Goal: Task Accomplishment & Management: Manage account settings

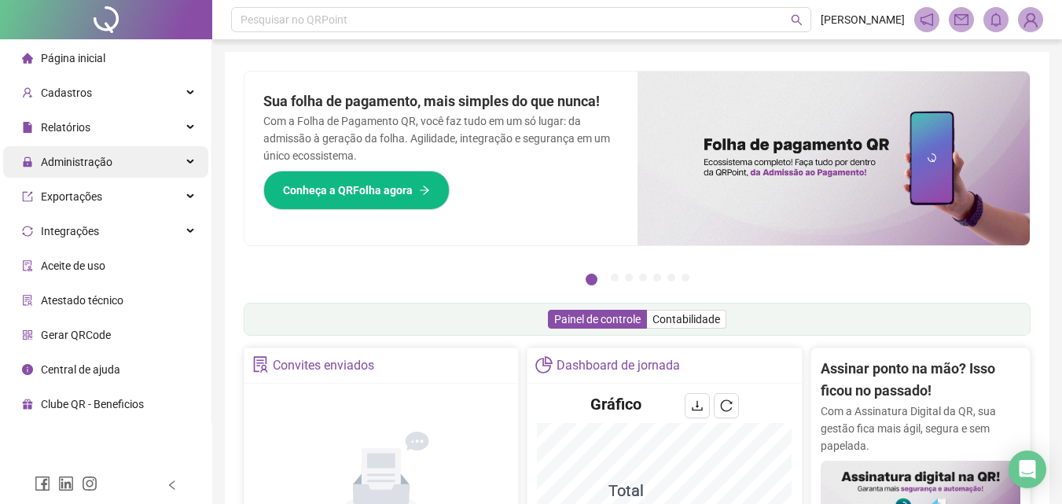
click at [120, 167] on div "Administração" at bounding box center [105, 161] width 205 height 31
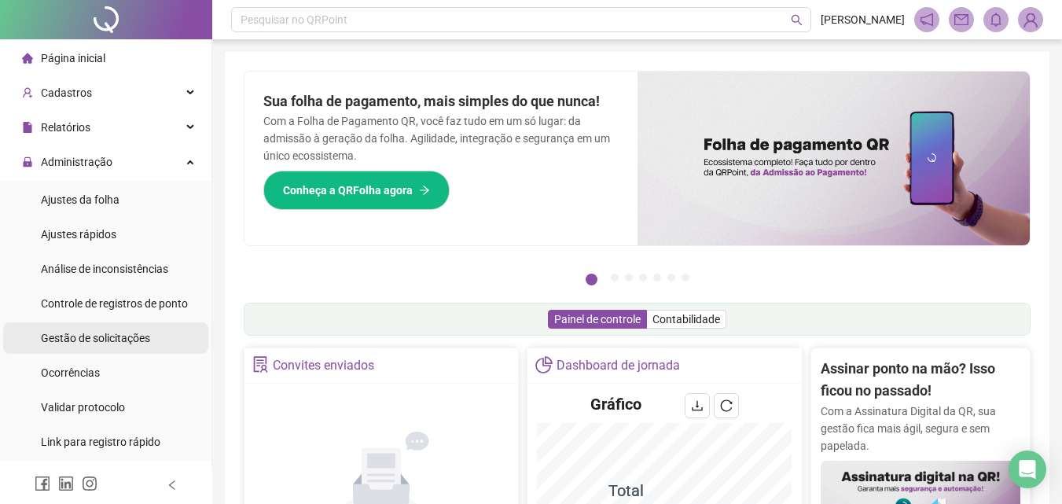
click at [142, 329] on div "Gestão de solicitações" at bounding box center [95, 337] width 109 height 31
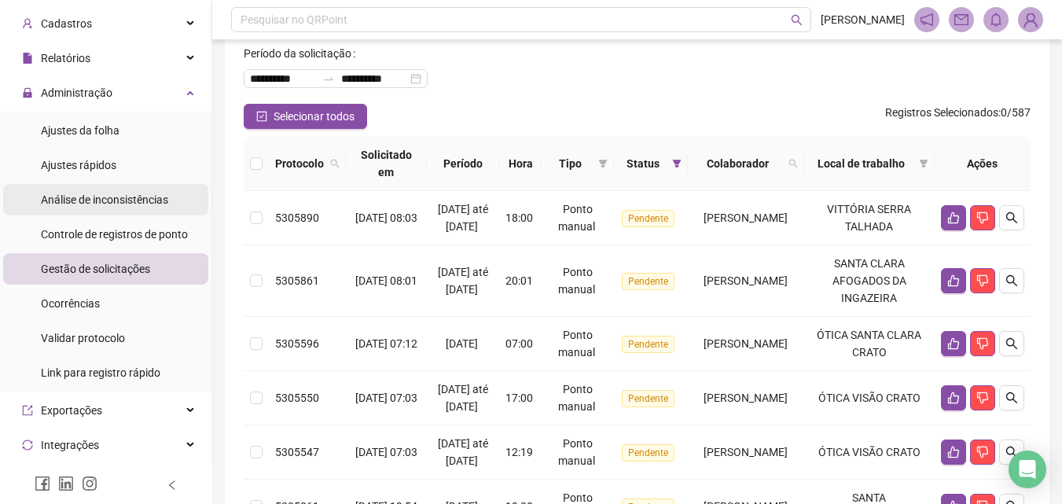
scroll to position [79, 0]
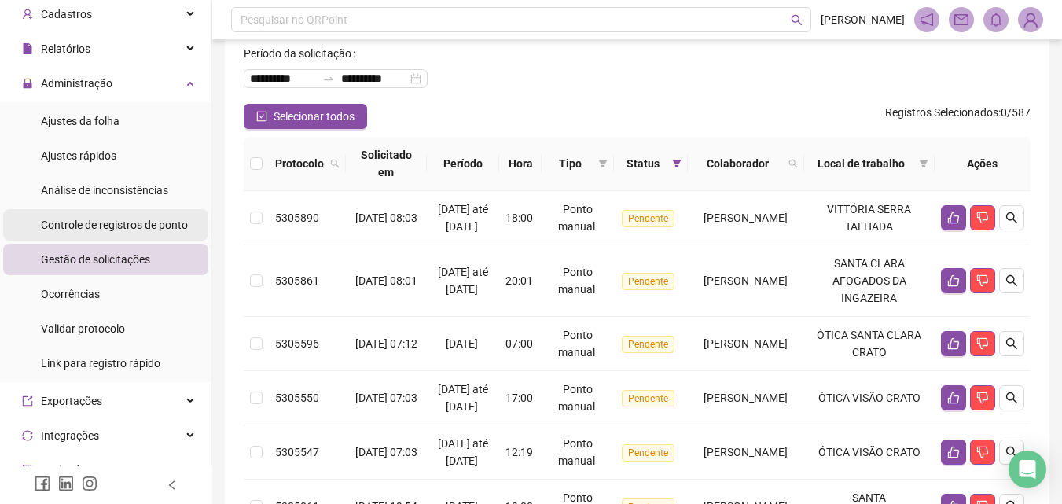
click at [140, 227] on span "Controle de registros de ponto" at bounding box center [114, 225] width 147 height 13
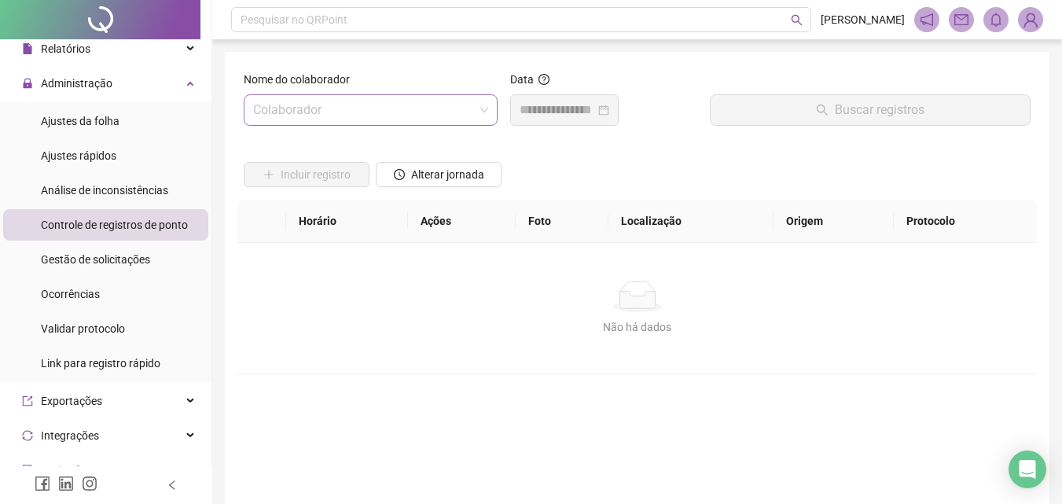
click at [318, 112] on input "search" at bounding box center [363, 110] width 221 height 30
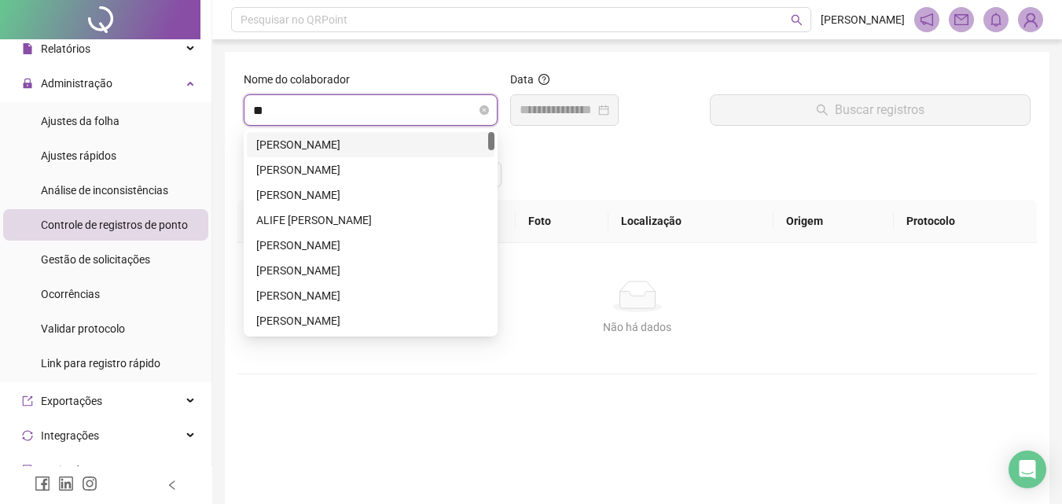
type input "***"
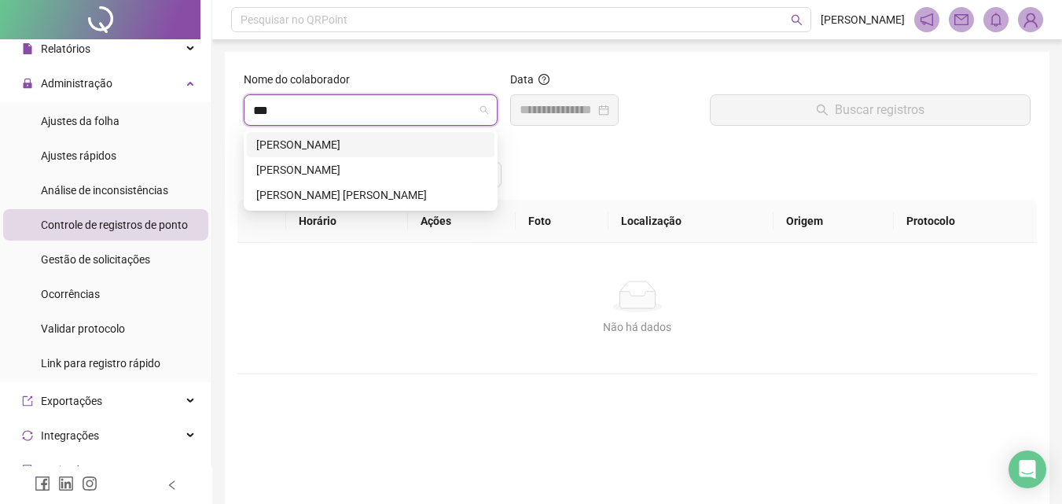
click at [385, 138] on div "[PERSON_NAME]" at bounding box center [370, 144] width 229 height 17
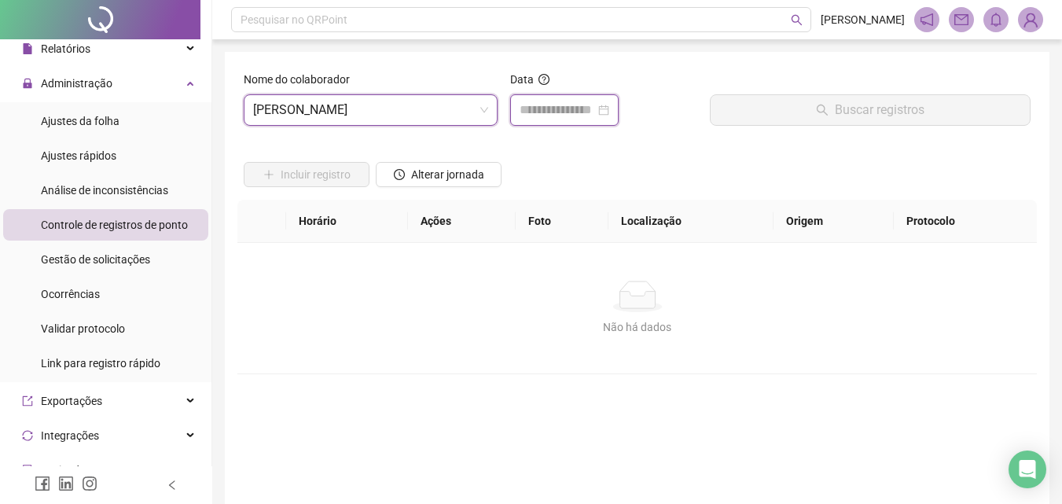
click at [546, 116] on input at bounding box center [557, 110] width 75 height 19
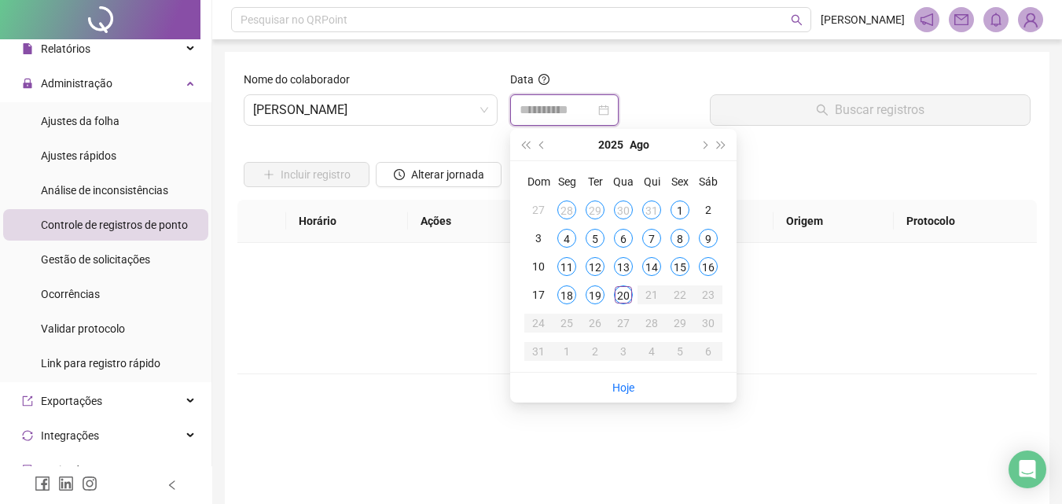
type input "**********"
click at [592, 294] on div "19" at bounding box center [595, 294] width 19 height 19
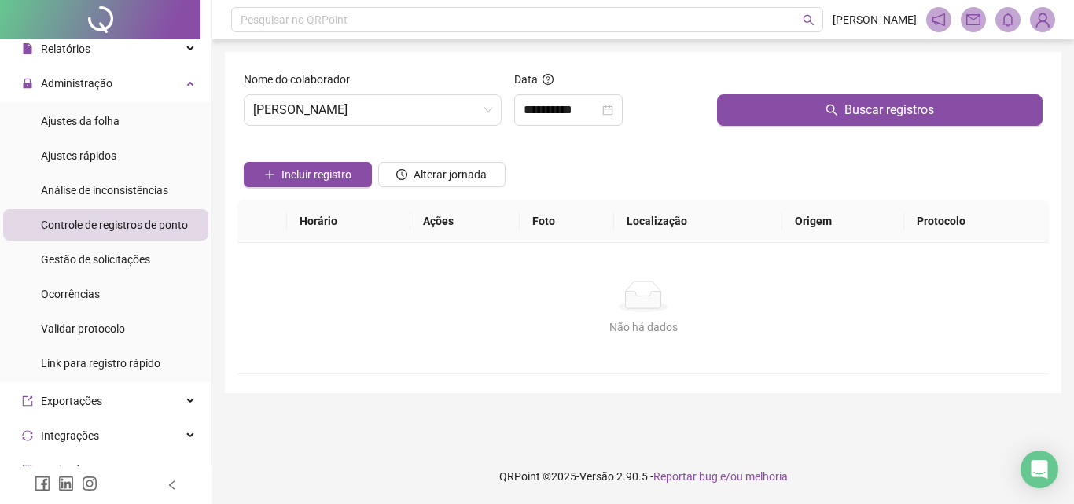
click at [764, 86] on div at bounding box center [879, 83] width 325 height 24
click at [762, 94] on div at bounding box center [879, 83] width 325 height 24
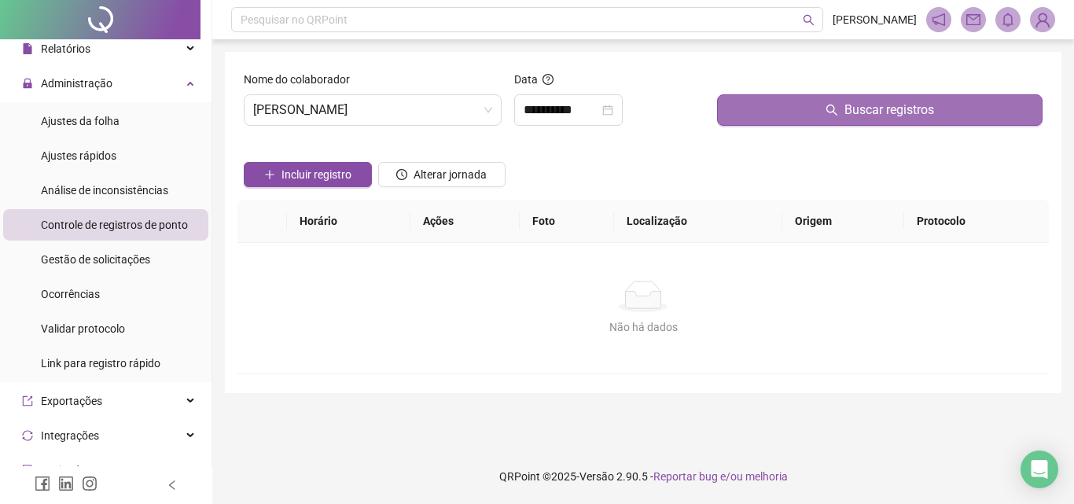
click at [762, 108] on button "Buscar registros" at bounding box center [879, 109] width 325 height 31
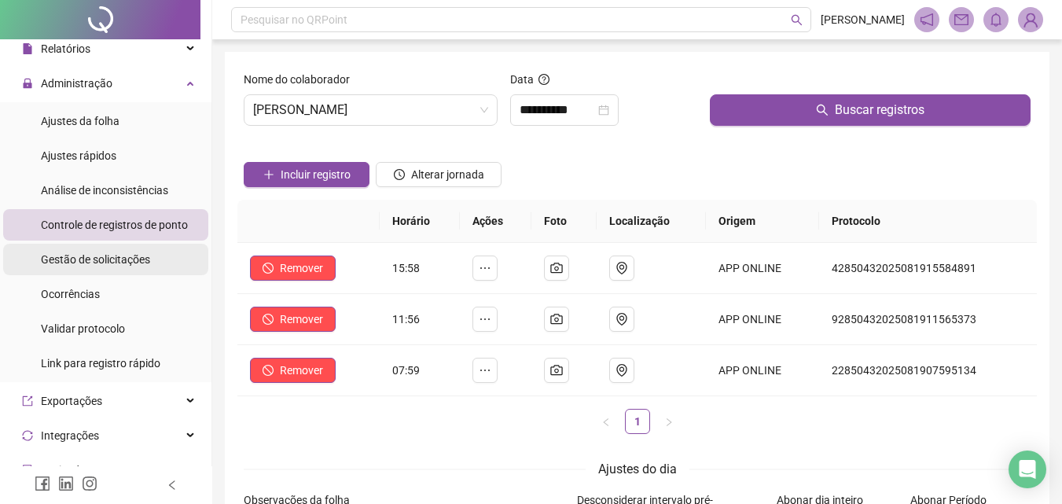
click at [122, 253] on span "Gestão de solicitações" at bounding box center [95, 259] width 109 height 13
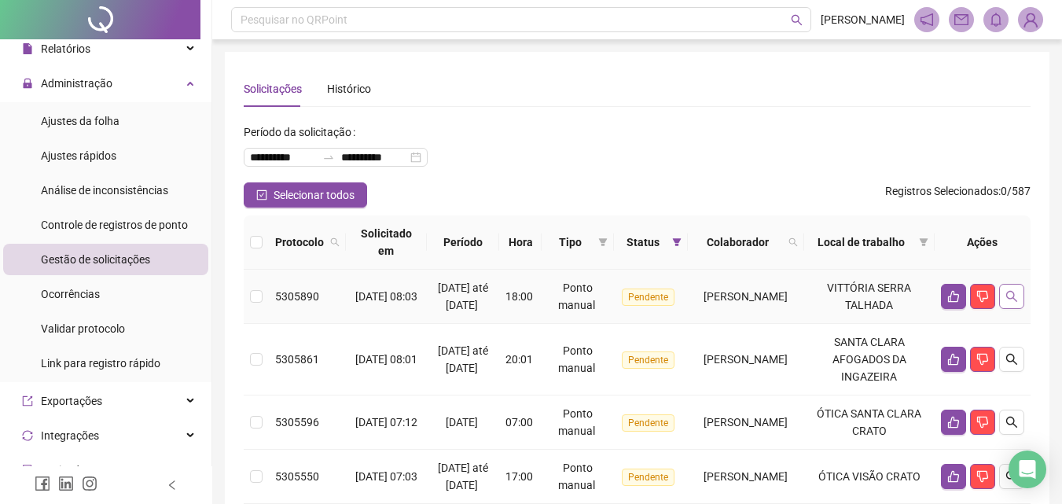
click at [1016, 301] on icon "search" at bounding box center [1011, 296] width 13 height 13
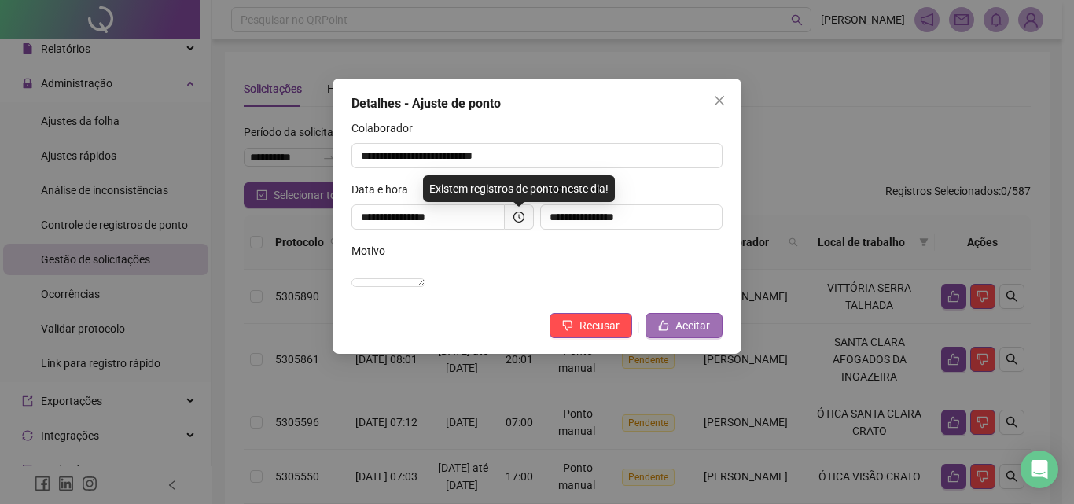
click at [685, 334] on span "Aceitar" at bounding box center [692, 325] width 35 height 17
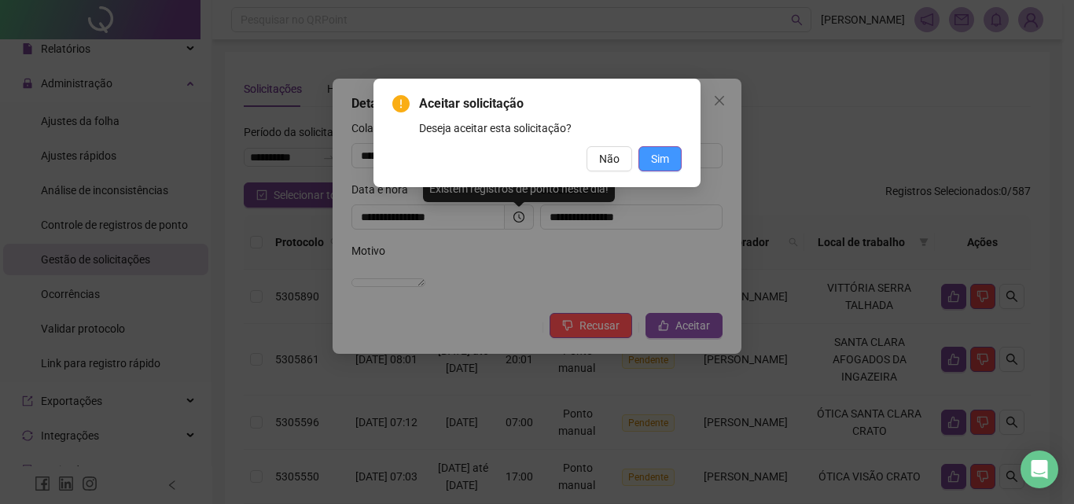
click at [657, 150] on span "Sim" at bounding box center [660, 158] width 18 height 17
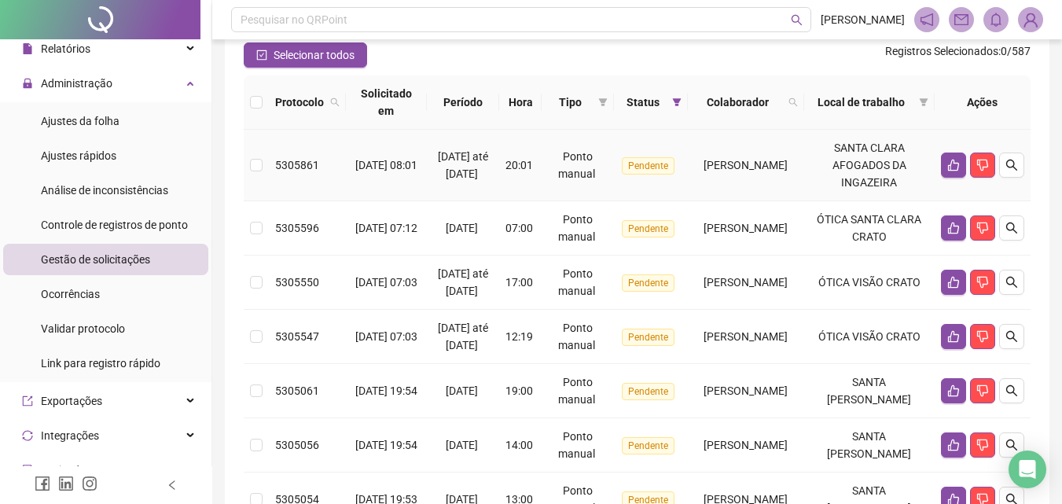
scroll to position [157, 0]
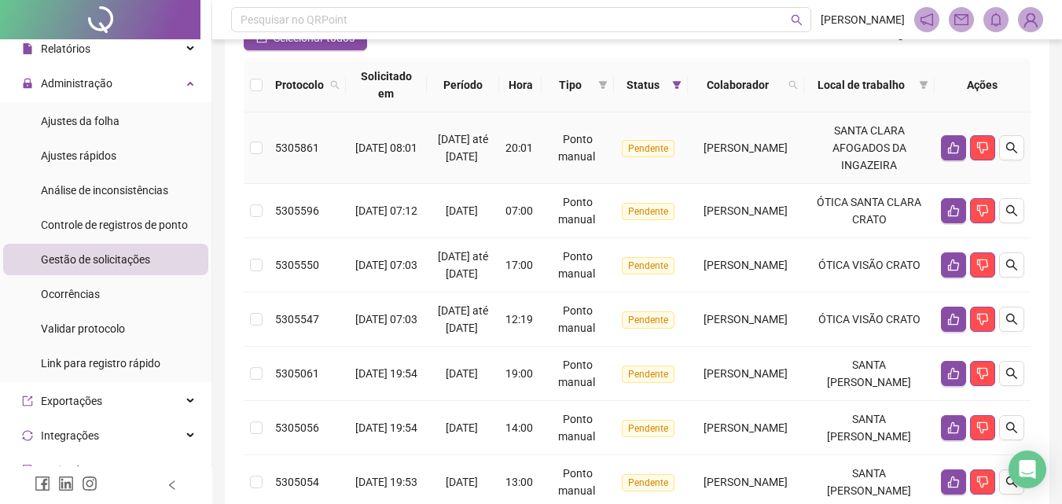
click at [803, 184] on td "[PERSON_NAME]" at bounding box center [746, 148] width 116 height 72
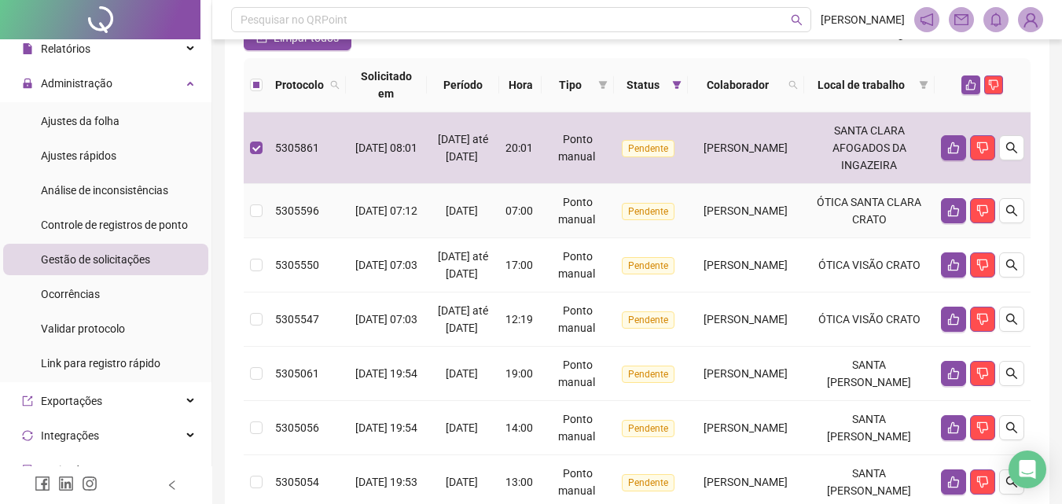
click at [797, 219] on div "[PERSON_NAME]" at bounding box center [745, 210] width 103 height 17
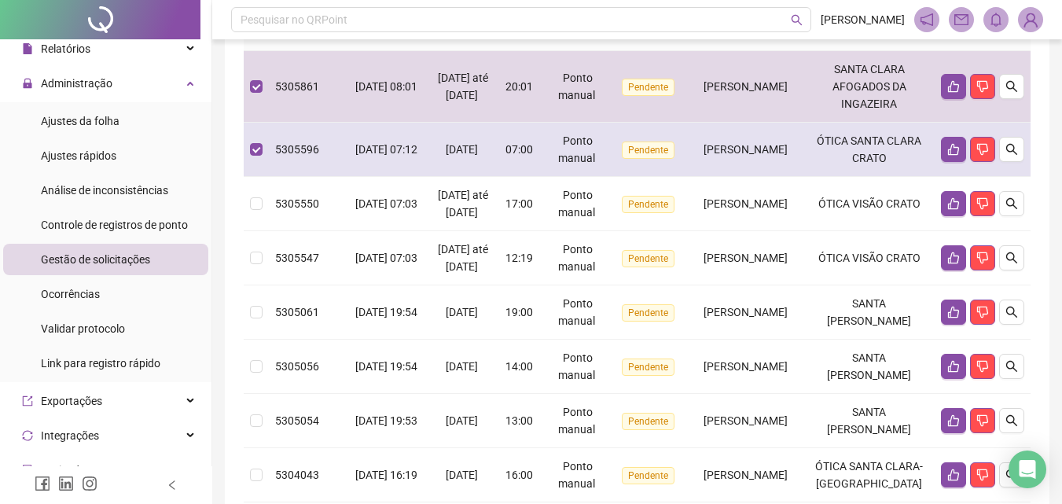
scroll to position [236, 0]
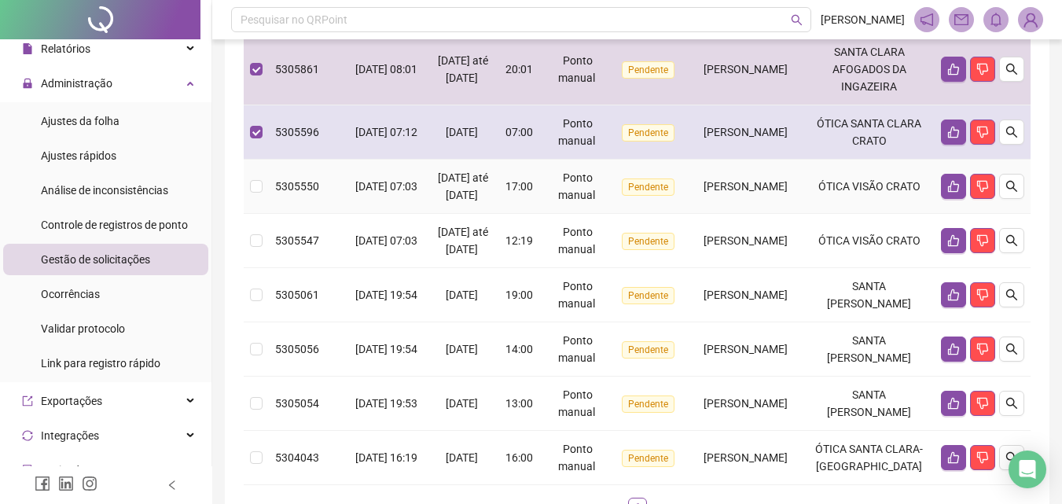
click at [803, 214] on td "[PERSON_NAME]" at bounding box center [746, 187] width 116 height 54
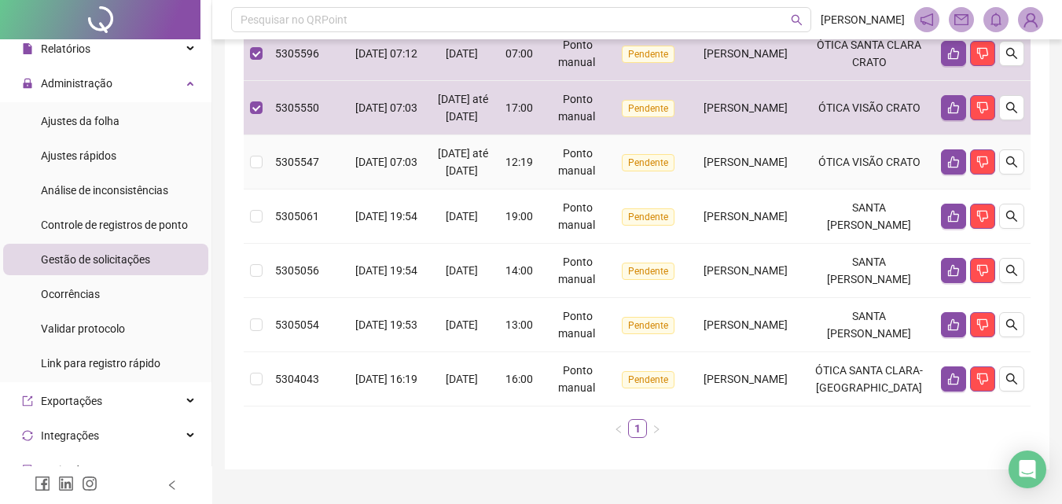
click at [788, 168] on span "[PERSON_NAME]" at bounding box center [746, 162] width 84 height 13
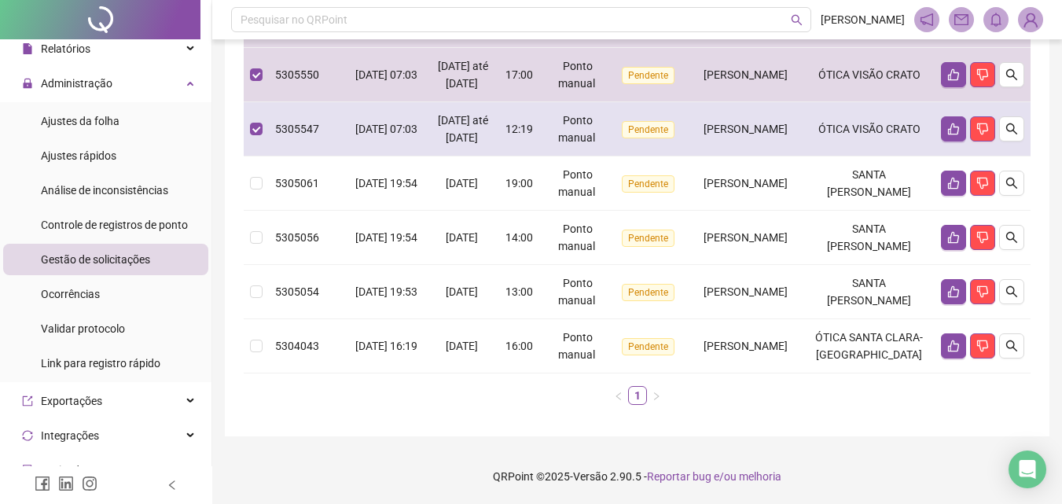
scroll to position [472, 0]
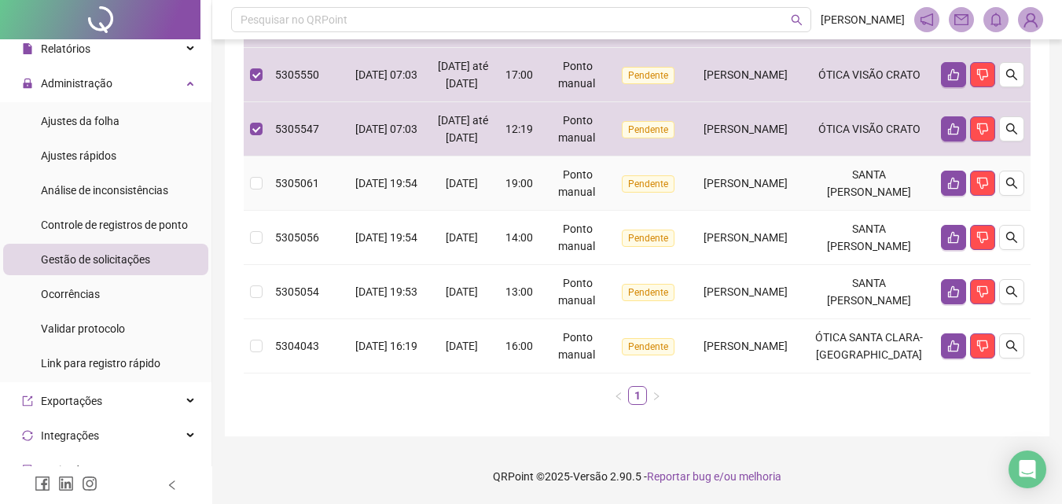
click at [788, 177] on span "[PERSON_NAME]" at bounding box center [746, 183] width 84 height 13
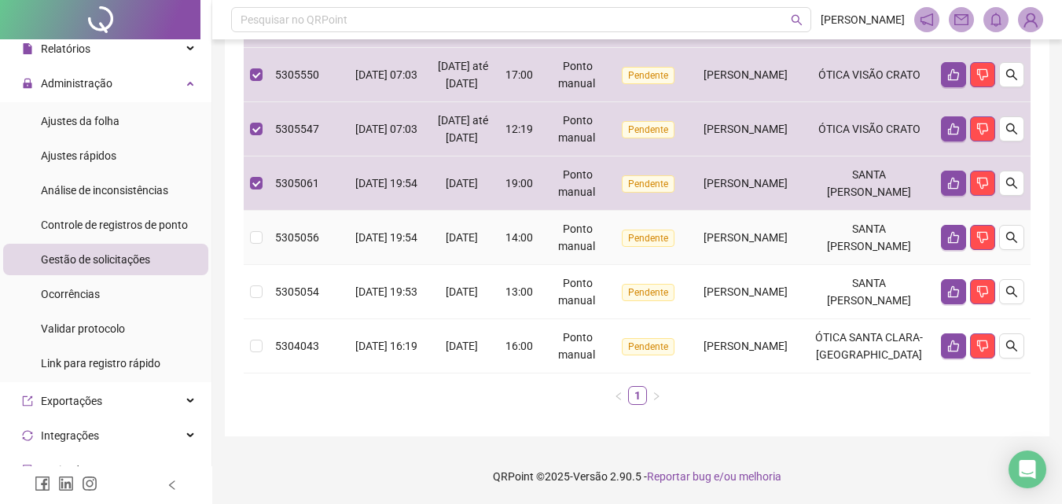
click at [796, 211] on td "[PERSON_NAME]" at bounding box center [746, 238] width 116 height 54
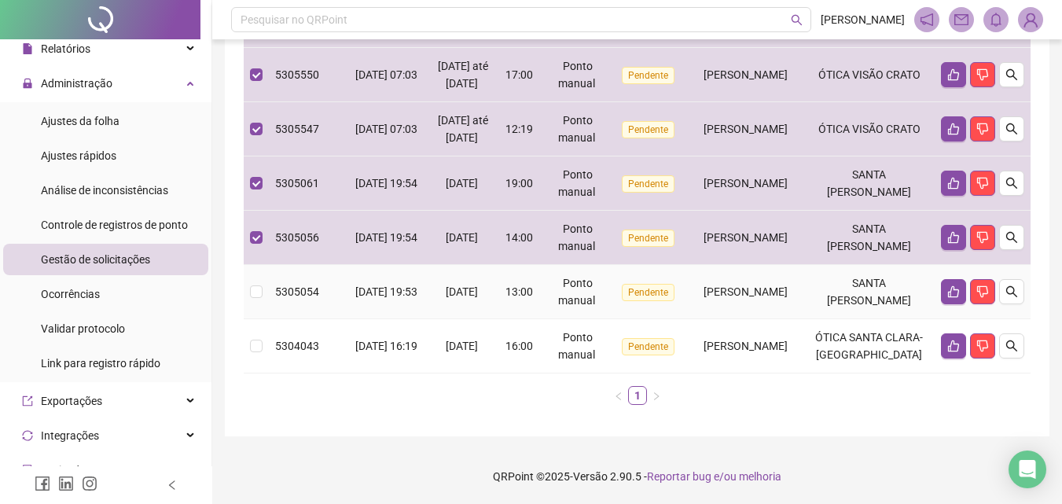
click at [791, 281] on td "[PERSON_NAME]" at bounding box center [746, 292] width 116 height 54
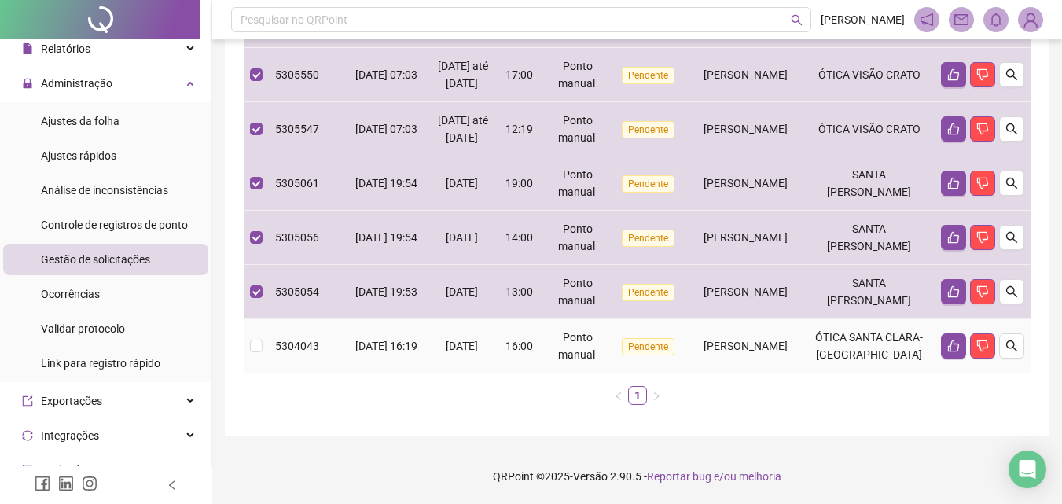
click at [803, 350] on td "[PERSON_NAME]" at bounding box center [746, 346] width 116 height 54
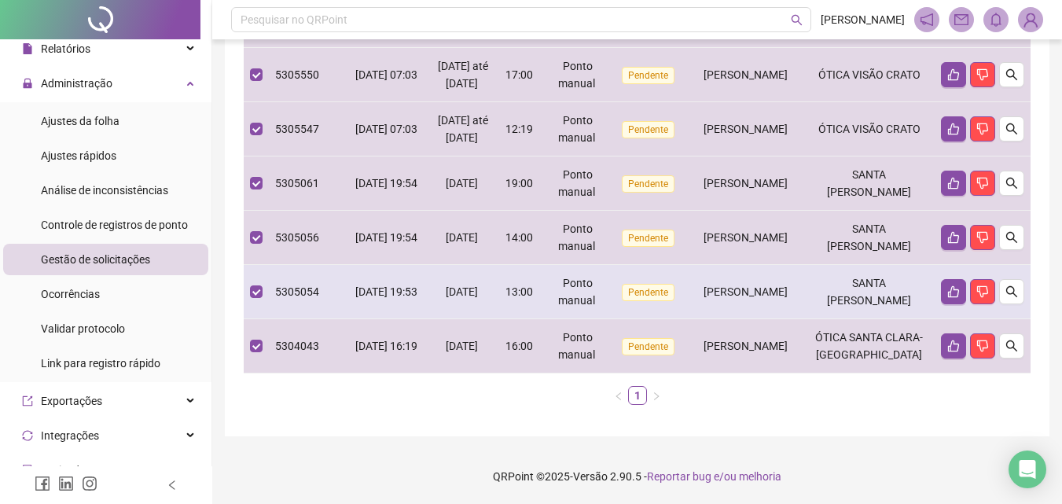
scroll to position [0, 0]
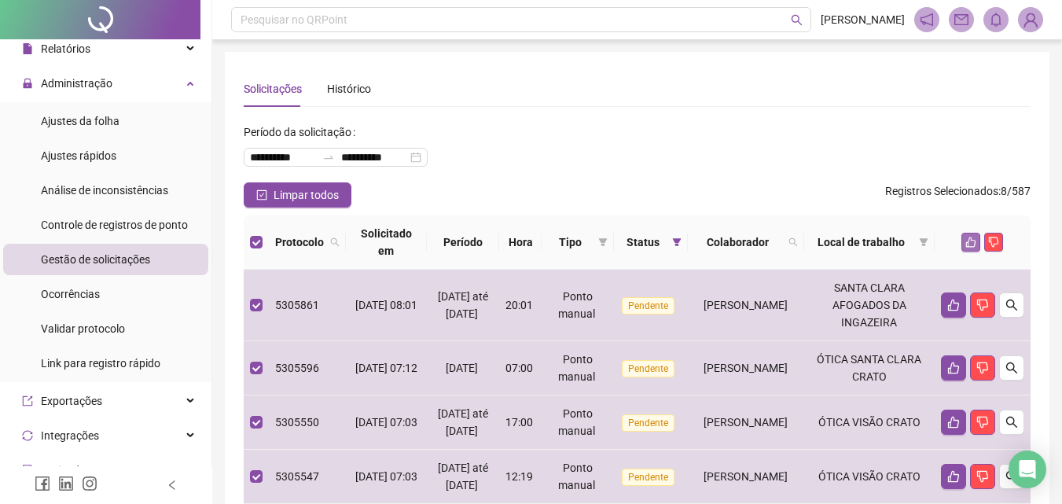
click at [971, 241] on icon "like" at bounding box center [970, 242] width 11 height 11
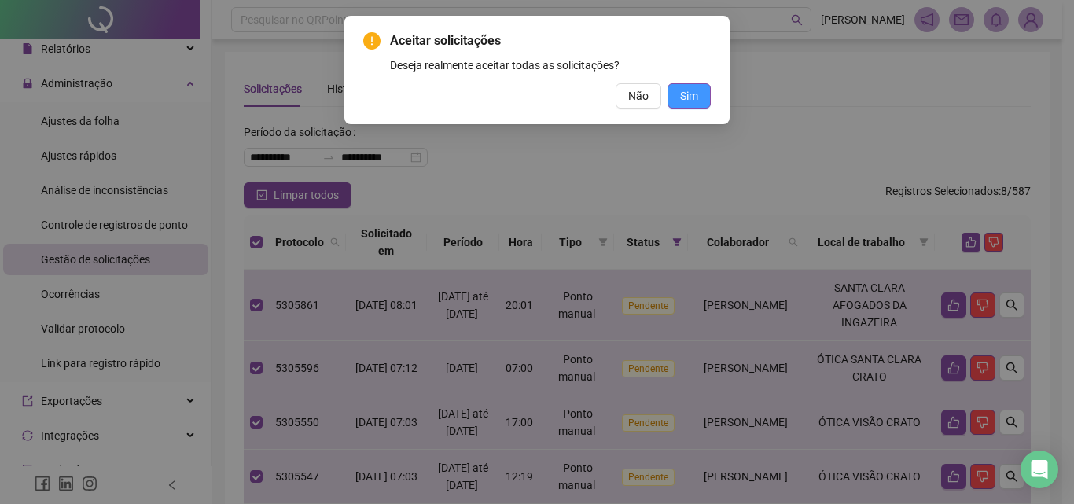
click at [680, 94] on span "Sim" at bounding box center [689, 95] width 18 height 17
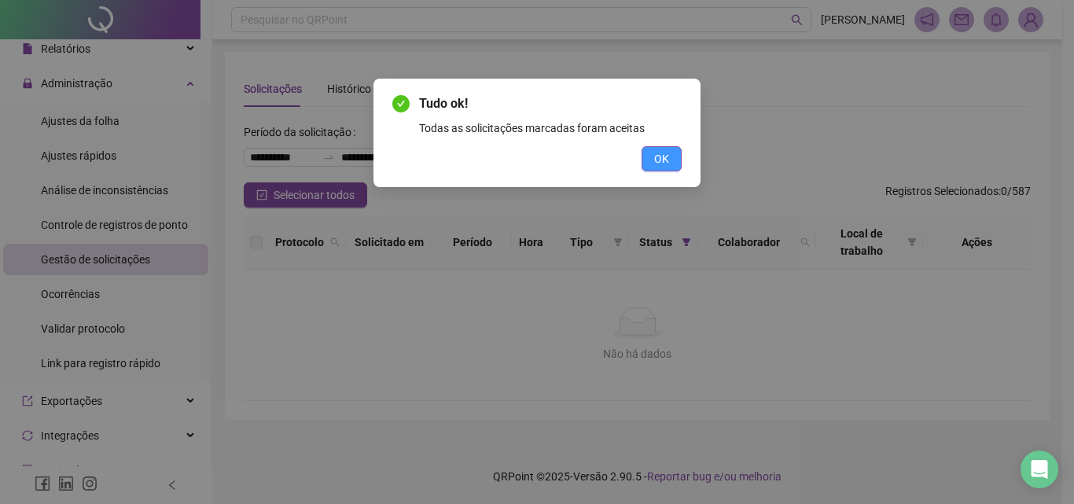
click at [663, 167] on span "OK" at bounding box center [661, 158] width 15 height 17
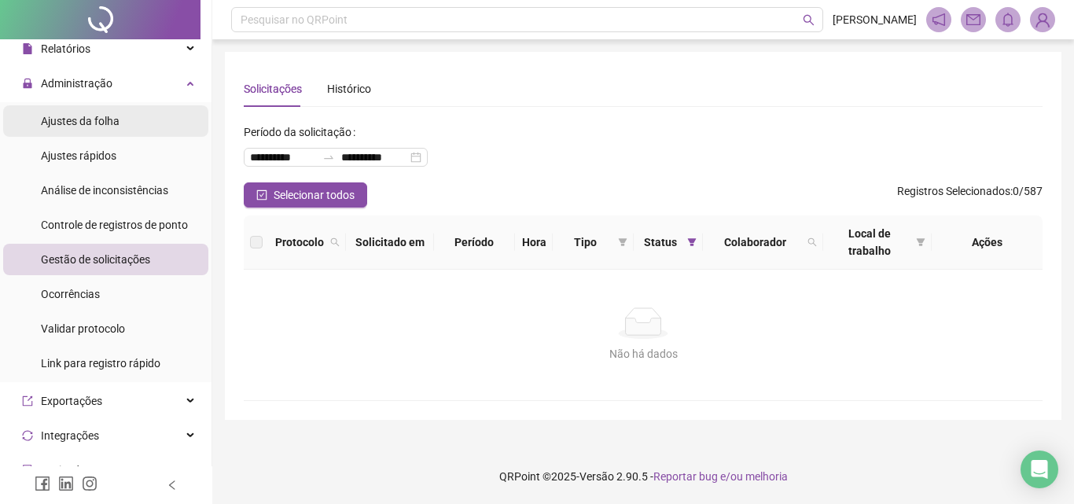
click at [156, 112] on li "Ajustes da folha" at bounding box center [105, 120] width 205 height 31
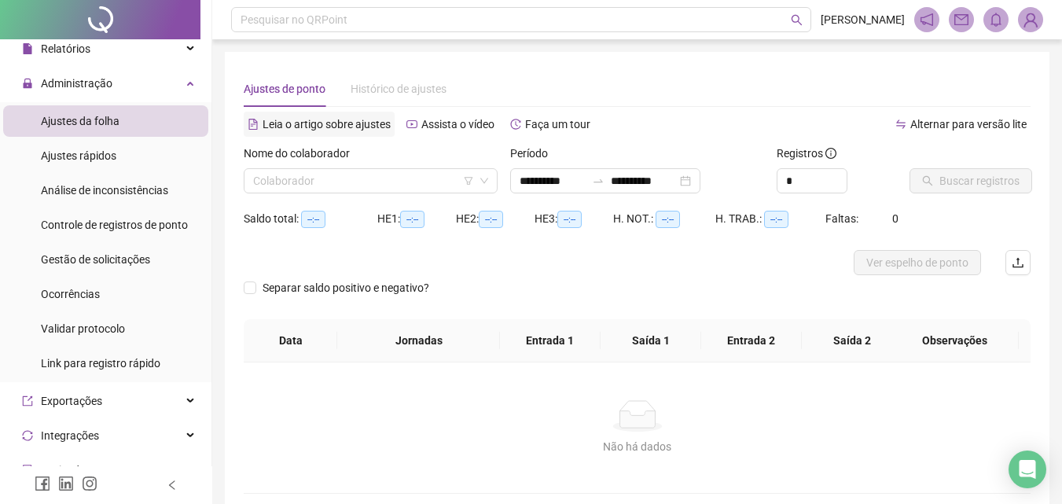
type input "**********"
click at [336, 184] on input "search" at bounding box center [363, 181] width 221 height 24
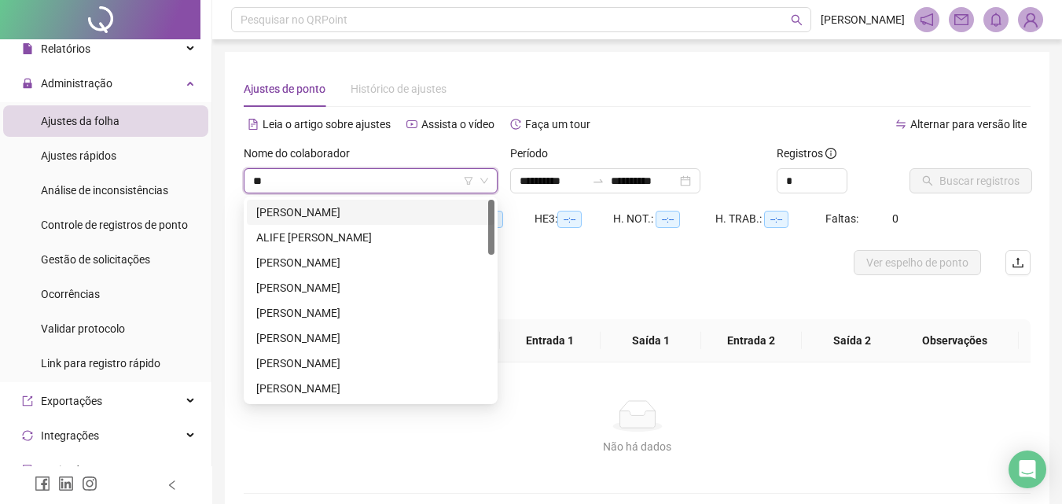
type input "***"
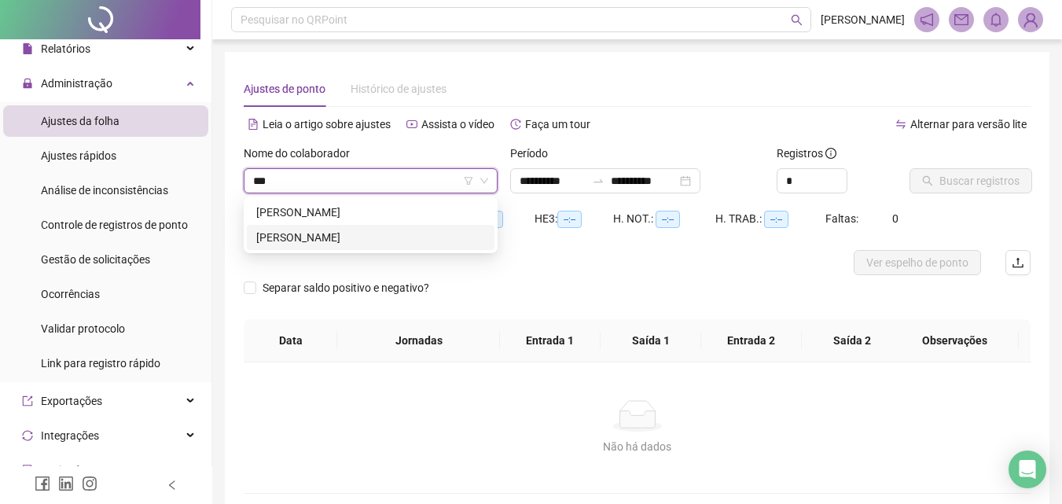
click at [338, 229] on div "[PERSON_NAME]" at bounding box center [370, 237] width 229 height 17
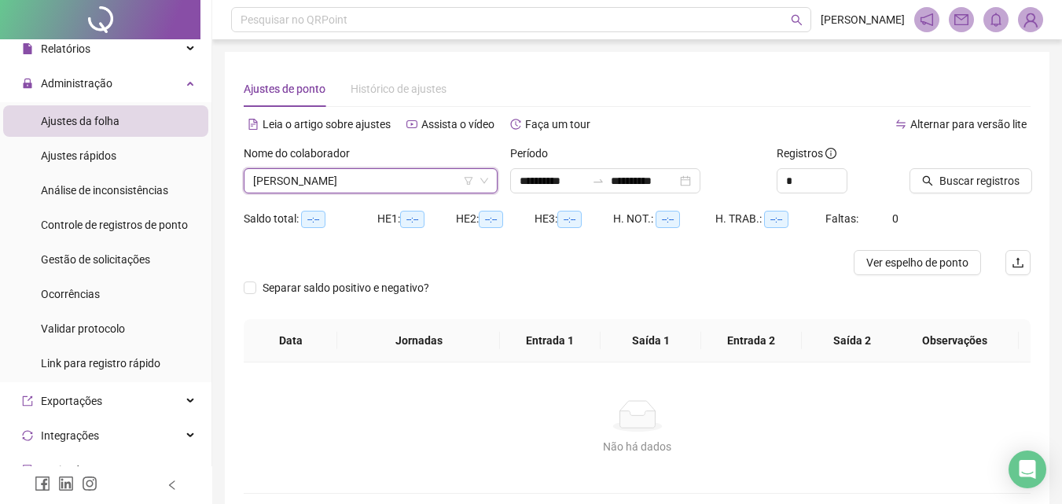
click at [912, 277] on div "Separar saldo positivo e negativo?" at bounding box center [637, 297] width 787 height 44
click at [905, 264] on span "Ver espelho de ponto" at bounding box center [917, 262] width 102 height 17
click at [306, 182] on span "[PERSON_NAME]" at bounding box center [370, 181] width 235 height 24
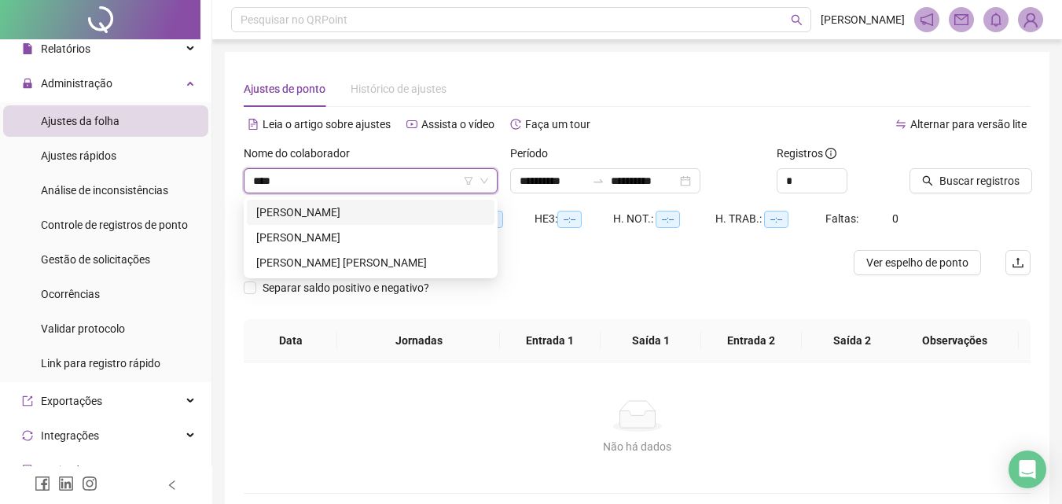
type input "*****"
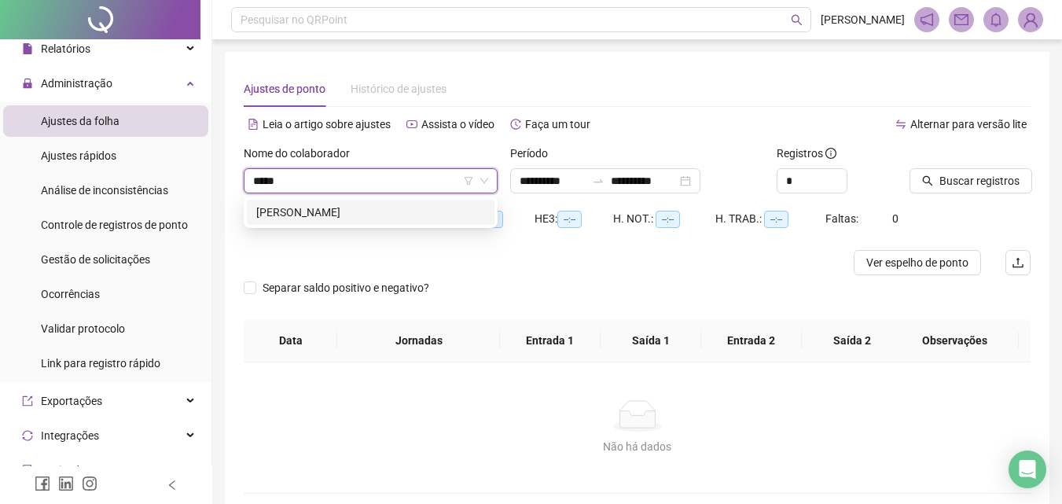
click at [318, 209] on div "[PERSON_NAME]" at bounding box center [370, 212] width 229 height 17
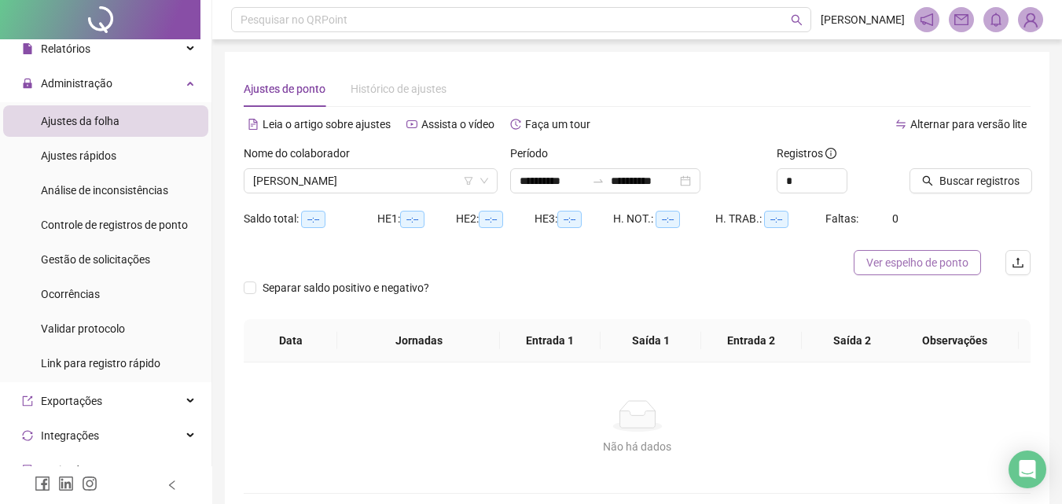
click at [954, 258] on span "Ver espelho de ponto" at bounding box center [917, 262] width 102 height 17
click at [384, 186] on span "[PERSON_NAME]" at bounding box center [370, 181] width 235 height 24
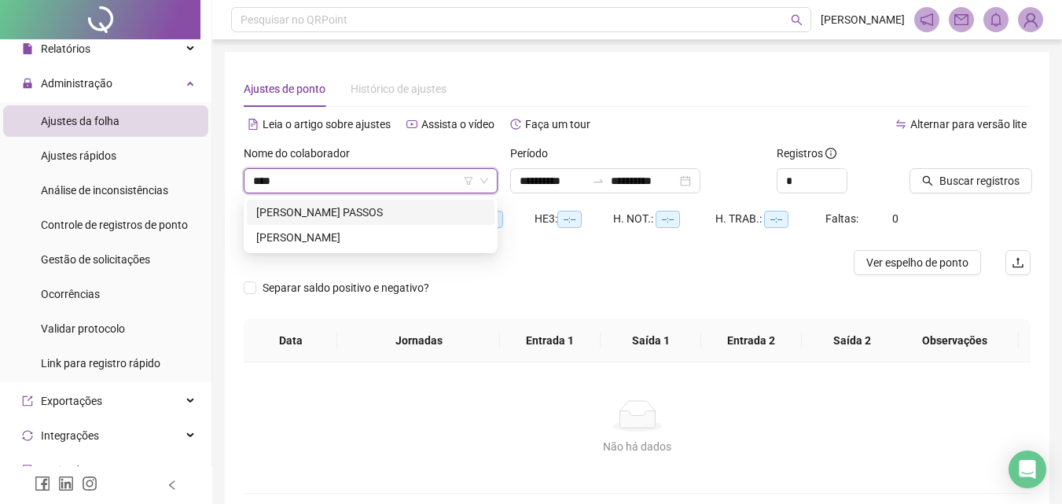
type input "*****"
click at [403, 219] on div "[PERSON_NAME] PASSOS" at bounding box center [370, 212] width 229 height 17
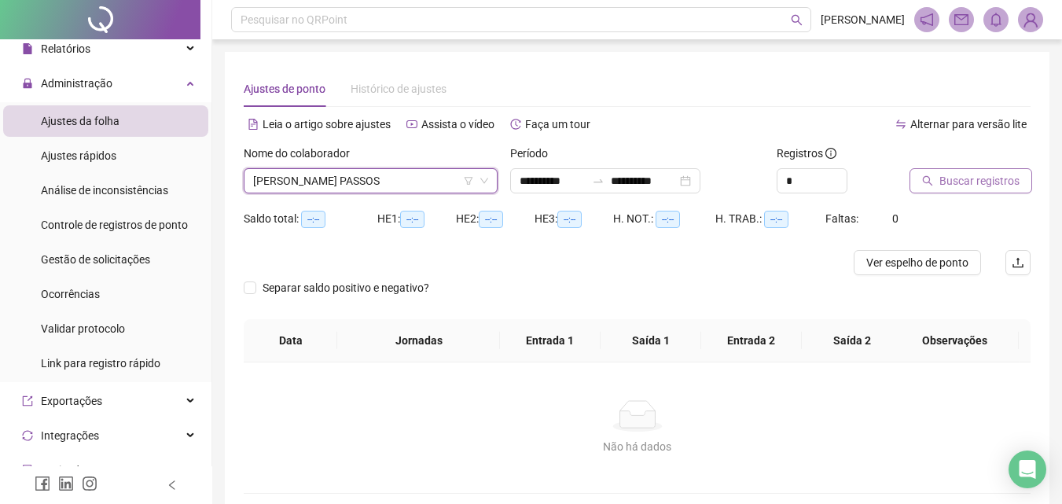
click at [979, 185] on span "Buscar registros" at bounding box center [979, 180] width 80 height 17
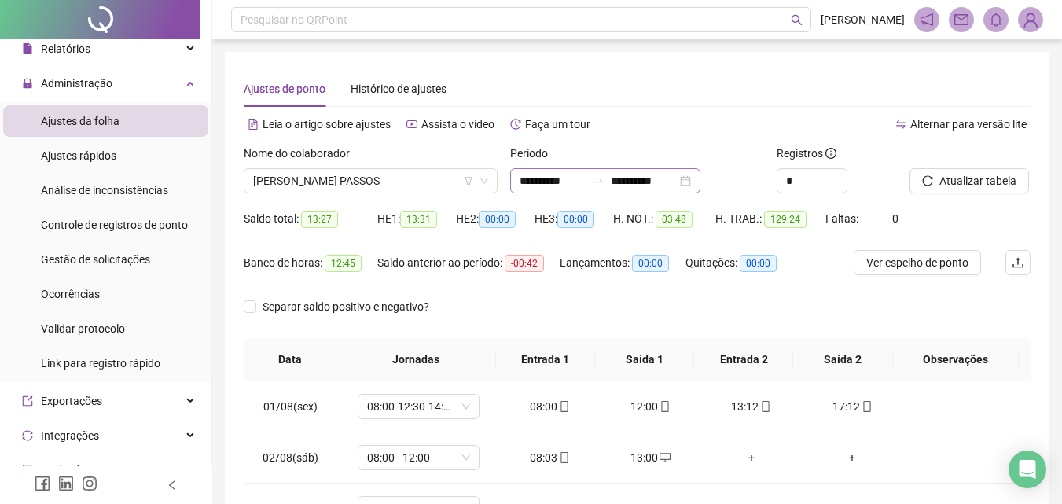
click at [639, 171] on div "**********" at bounding box center [605, 180] width 190 height 25
click at [638, 178] on input "**********" at bounding box center [644, 180] width 66 height 17
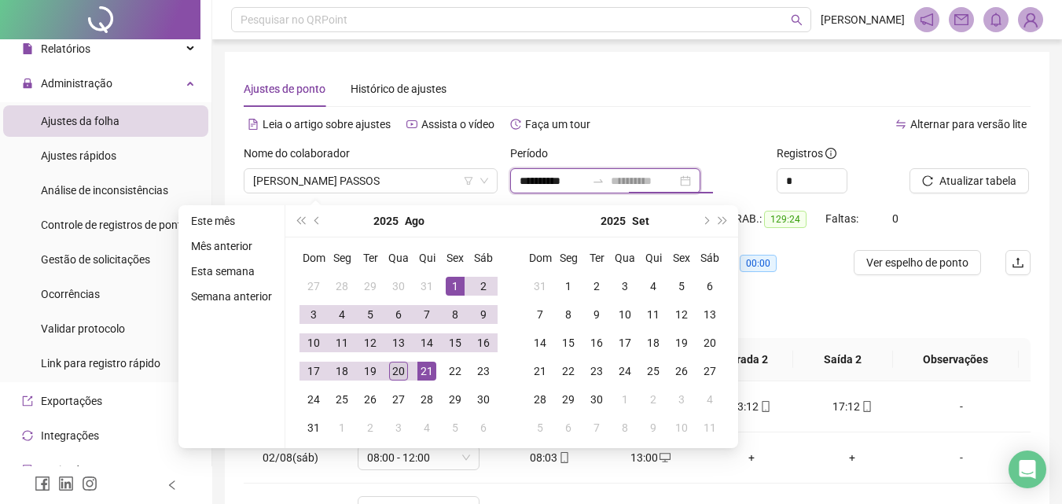
type input "**********"
click at [397, 369] on div "20" at bounding box center [398, 371] width 19 height 19
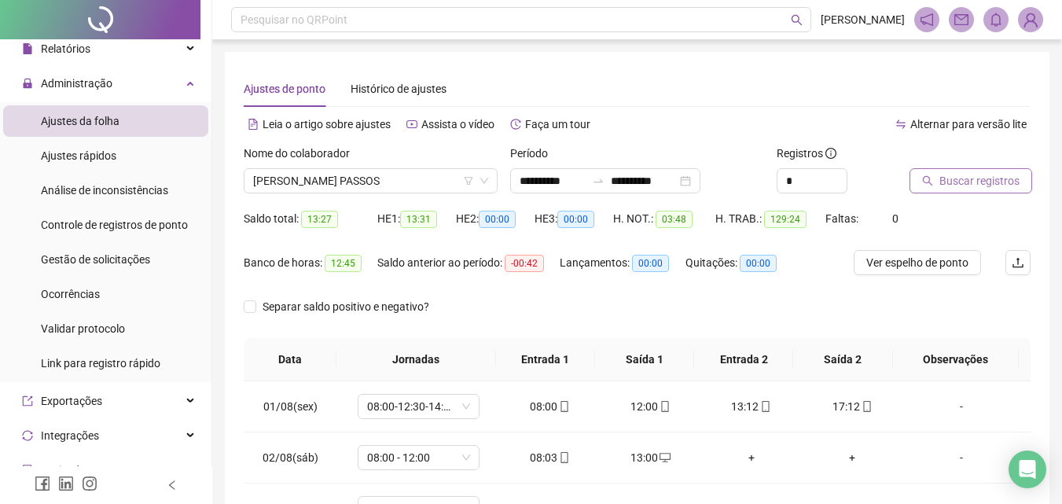
click at [954, 179] on span "Buscar registros" at bounding box center [979, 180] width 80 height 17
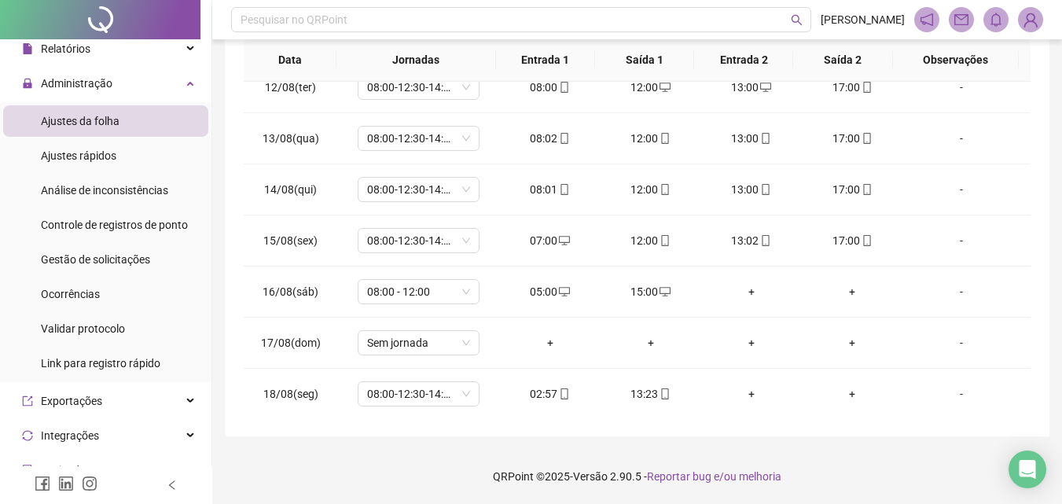
scroll to position [686, 0]
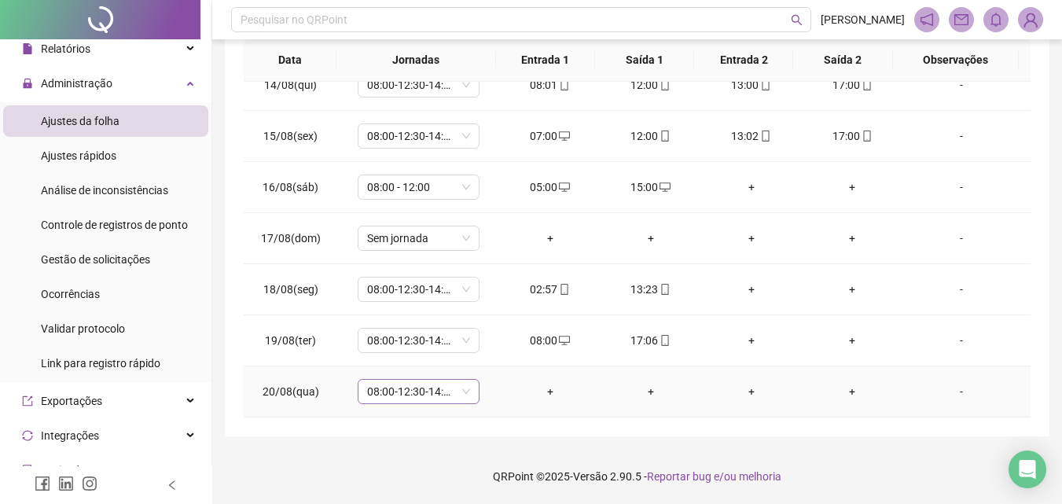
click at [461, 395] on span "08:00-12:30-14:30-18:00" at bounding box center [418, 392] width 103 height 24
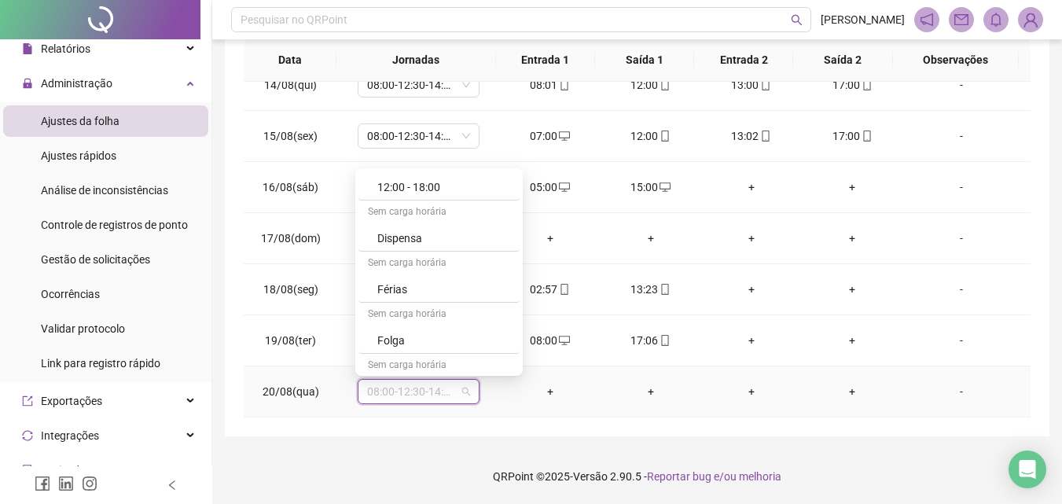
scroll to position [943, 0]
click at [456, 337] on div "Folga compensatória" at bounding box center [443, 338] width 133 height 17
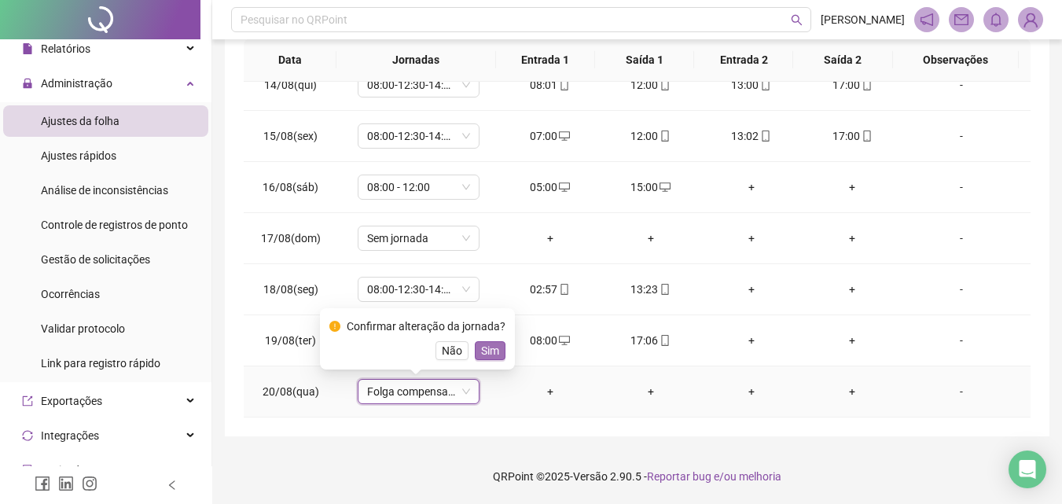
click at [491, 349] on span "Sim" at bounding box center [490, 350] width 18 height 17
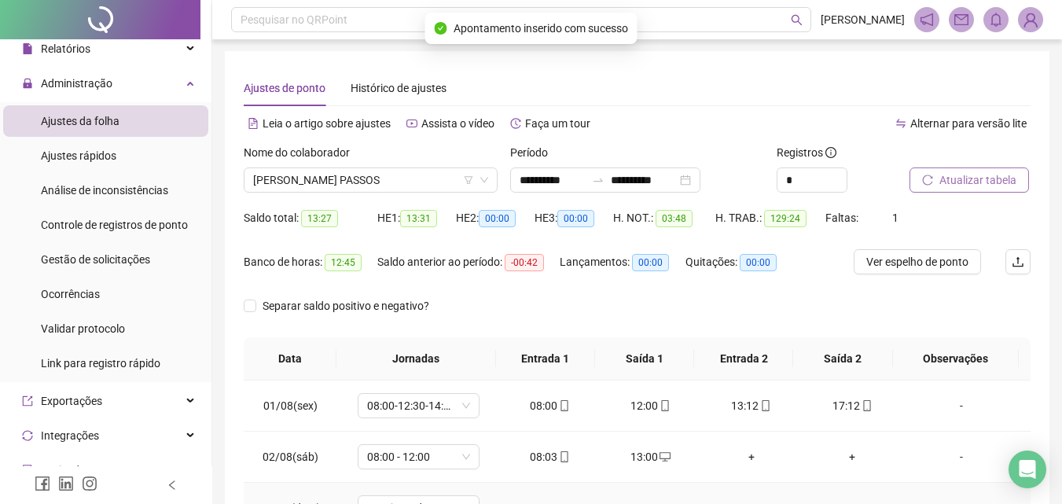
scroll to position [0, 0]
click at [946, 188] on span "Atualizar tabela" at bounding box center [977, 180] width 77 height 17
click at [960, 181] on span "Atualizar tabela" at bounding box center [977, 180] width 77 height 17
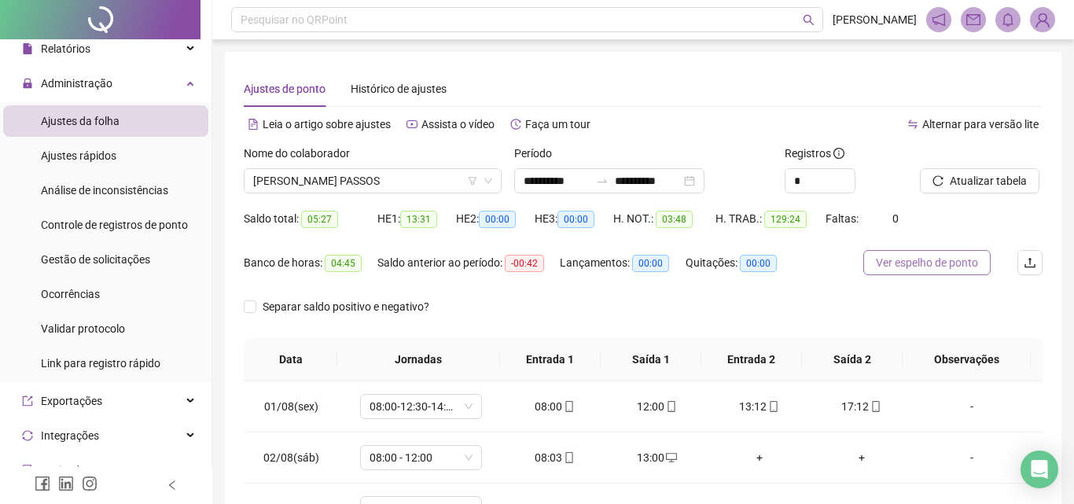
click at [878, 260] on span "Ver espelho de ponto" at bounding box center [927, 262] width 102 height 17
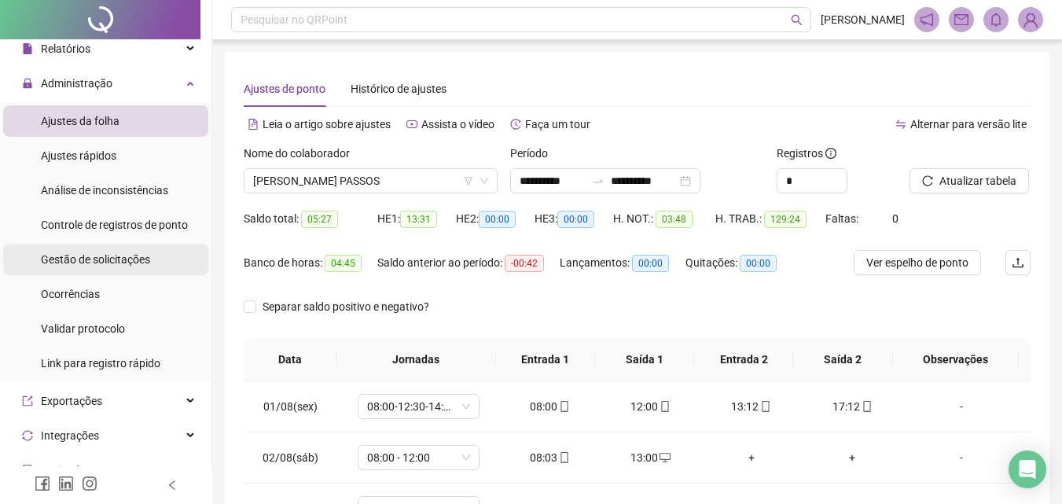
click at [118, 259] on span "Gestão de solicitações" at bounding box center [95, 259] width 109 height 13
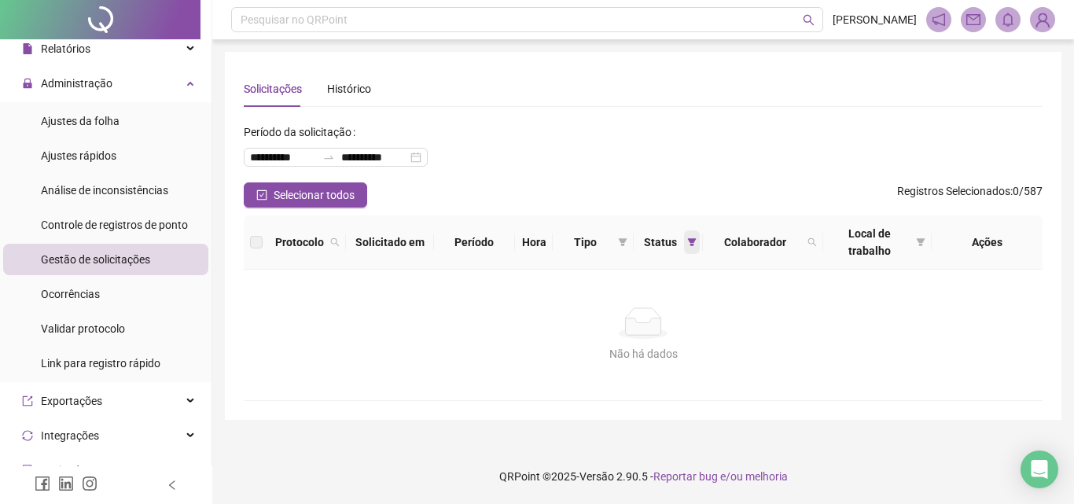
click at [686, 240] on span at bounding box center [692, 242] width 16 height 24
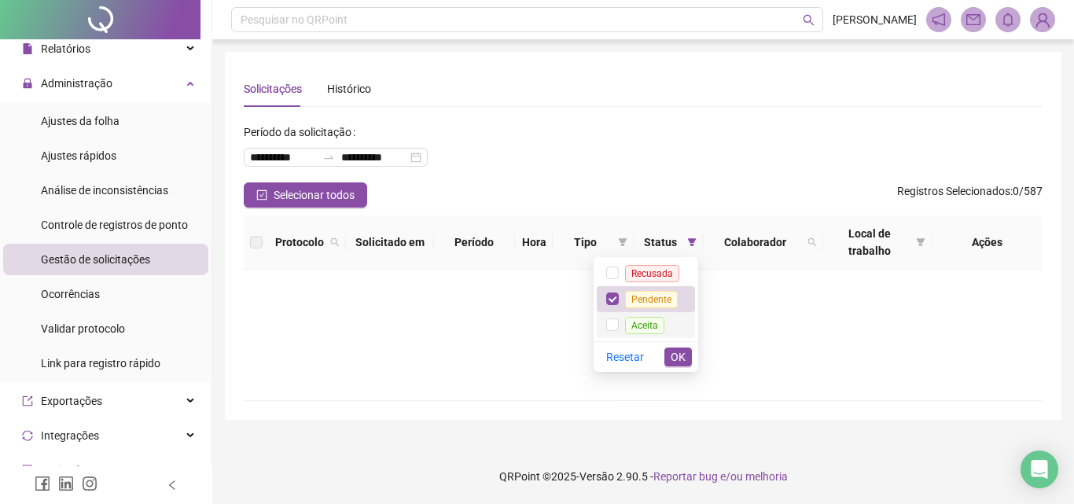
click at [656, 312] on li "Aceita" at bounding box center [646, 325] width 98 height 26
click at [656, 301] on span "Pendente" at bounding box center [651, 299] width 53 height 17
click at [669, 350] on button "OK" at bounding box center [678, 356] width 28 height 19
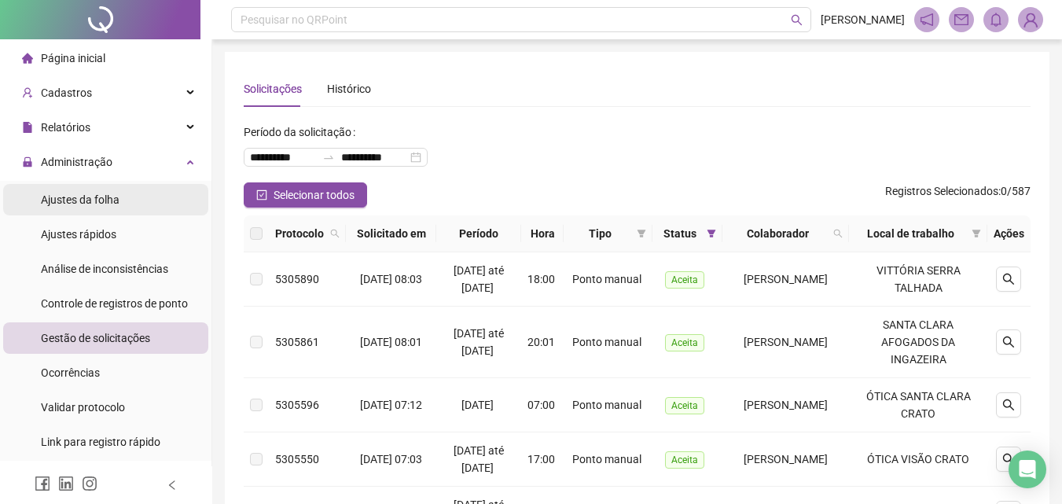
click at [114, 194] on span "Ajustes da folha" at bounding box center [80, 199] width 79 height 13
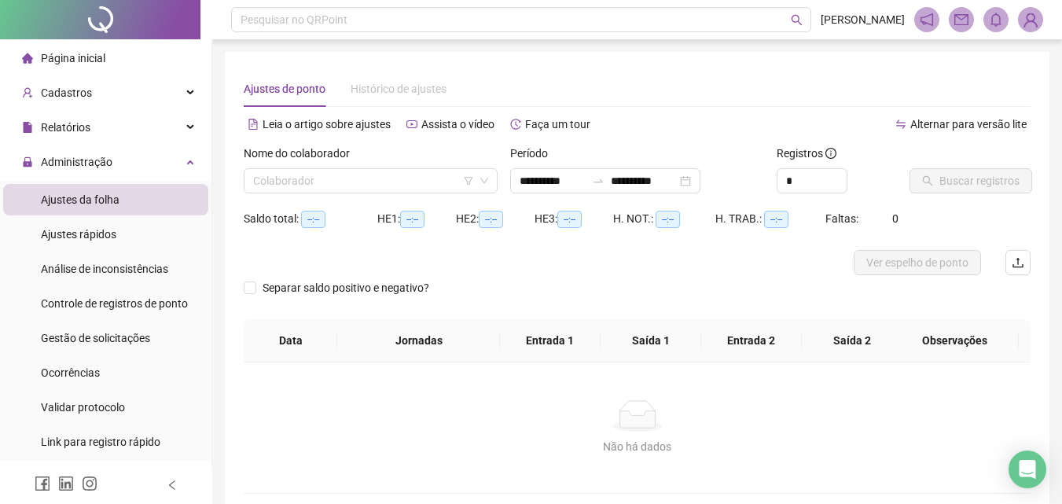
type input "**********"
click at [285, 186] on input "search" at bounding box center [363, 181] width 221 height 24
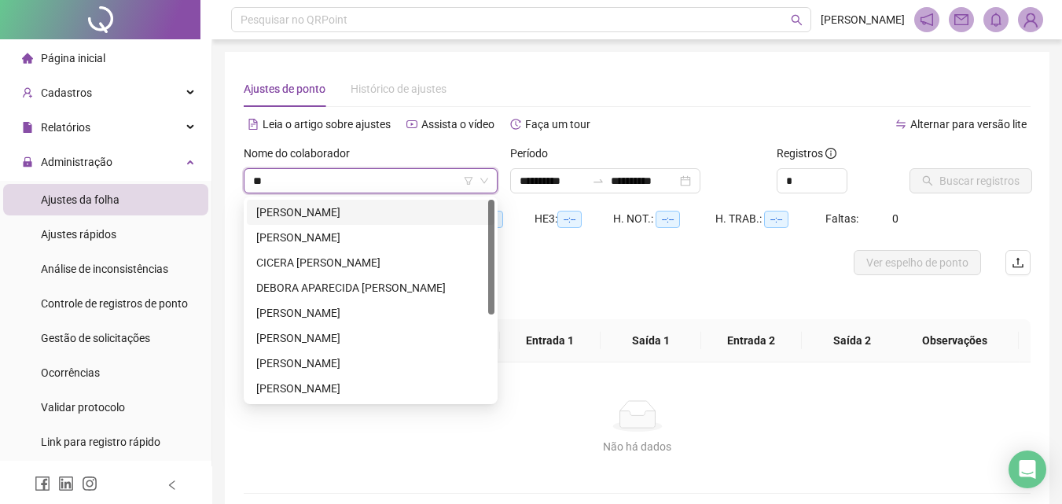
type input "***"
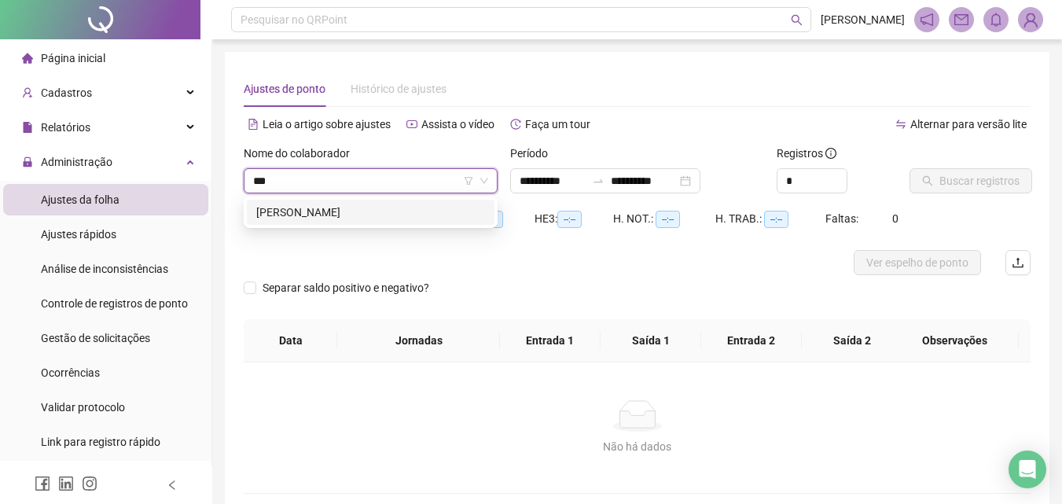
click at [465, 222] on div "[PERSON_NAME]" at bounding box center [371, 212] width 248 height 25
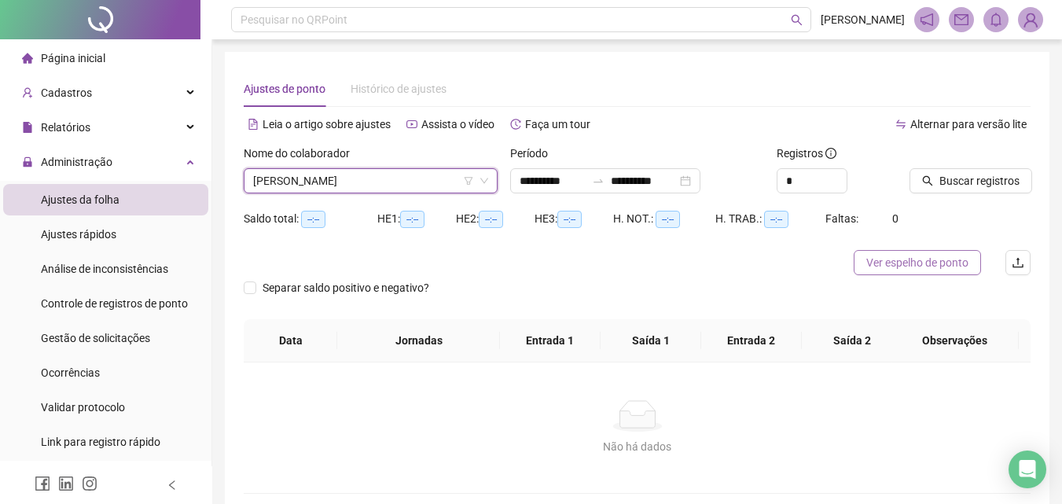
click at [875, 260] on span "Ver espelho de ponto" at bounding box center [917, 262] width 102 height 17
click at [331, 186] on span "[PERSON_NAME]" at bounding box center [370, 181] width 235 height 24
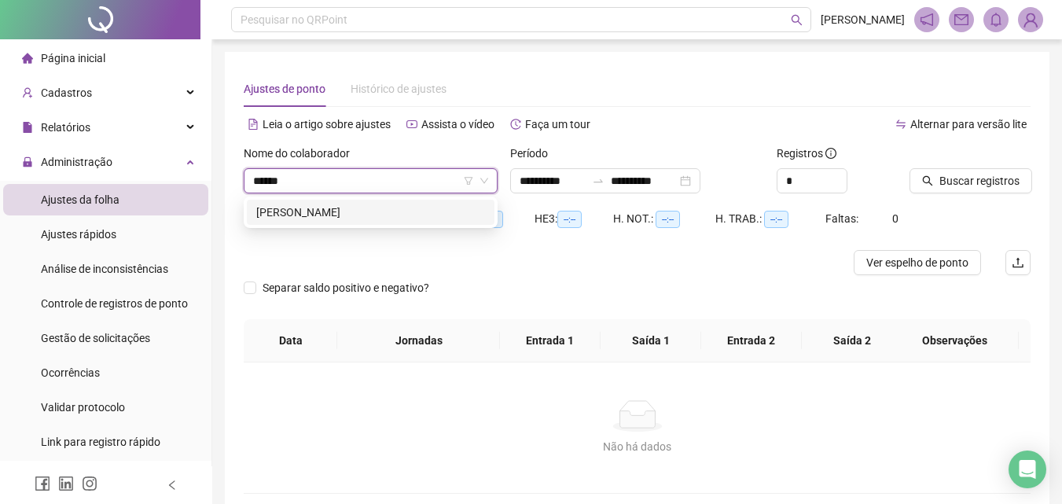
type input "*******"
click at [350, 215] on div "[PERSON_NAME]" at bounding box center [370, 212] width 229 height 17
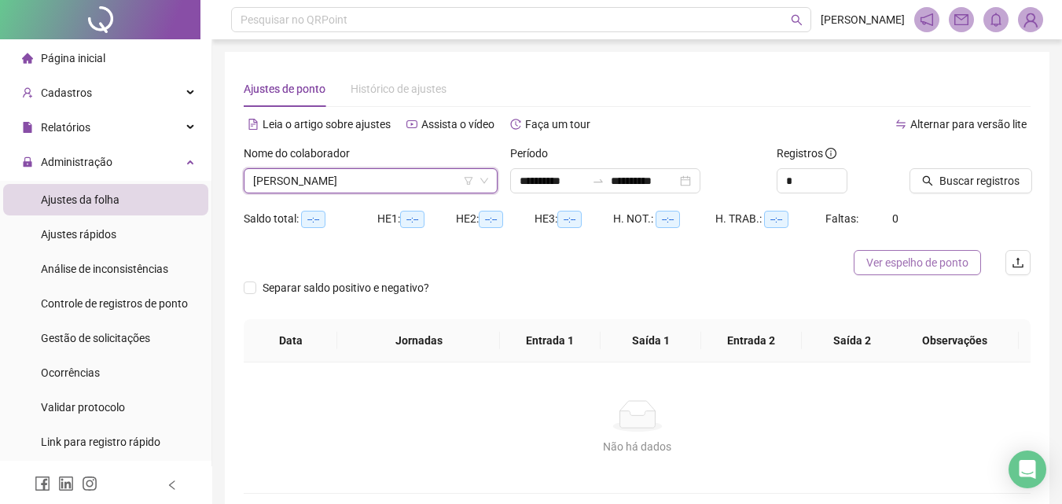
click at [876, 261] on span "Ver espelho de ponto" at bounding box center [917, 262] width 102 height 17
click at [403, 186] on span "[PERSON_NAME]" at bounding box center [370, 181] width 235 height 24
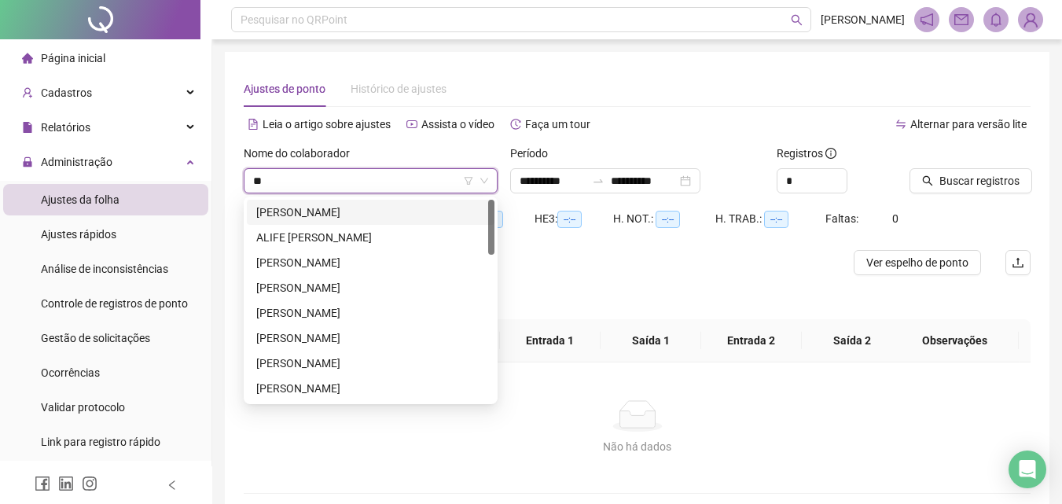
type input "***"
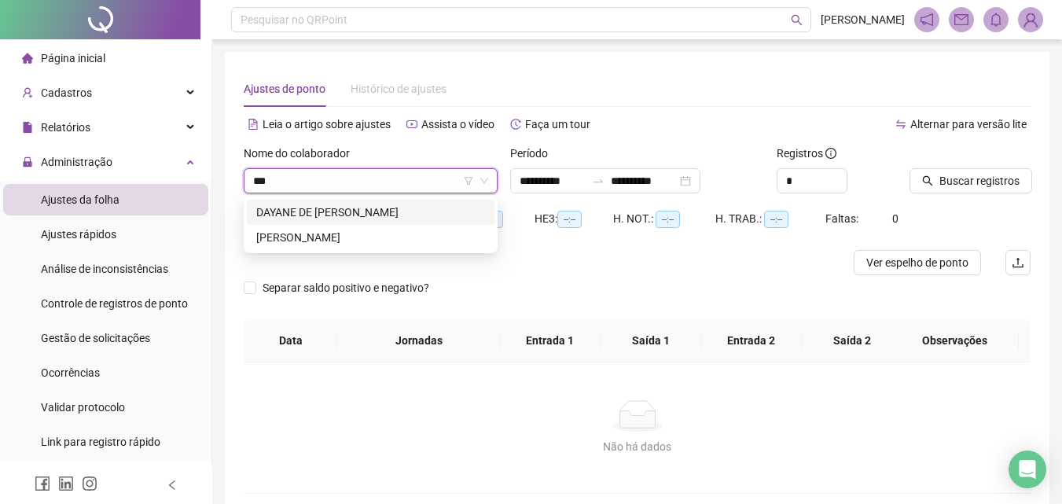
click at [403, 215] on div "DAYANE DE [PERSON_NAME]" at bounding box center [370, 212] width 229 height 17
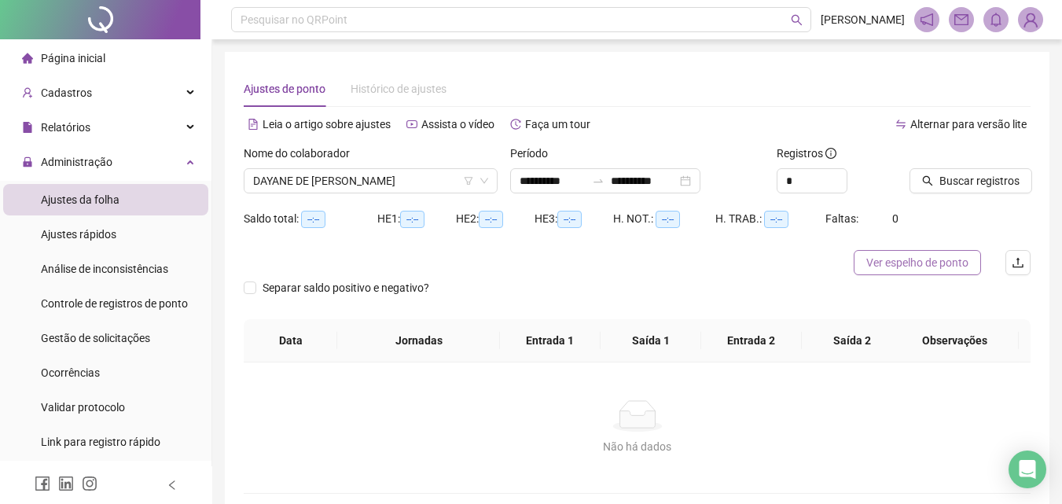
click at [932, 264] on span "Ver espelho de ponto" at bounding box center [917, 262] width 102 height 17
